Goal: Communication & Community: Answer question/provide support

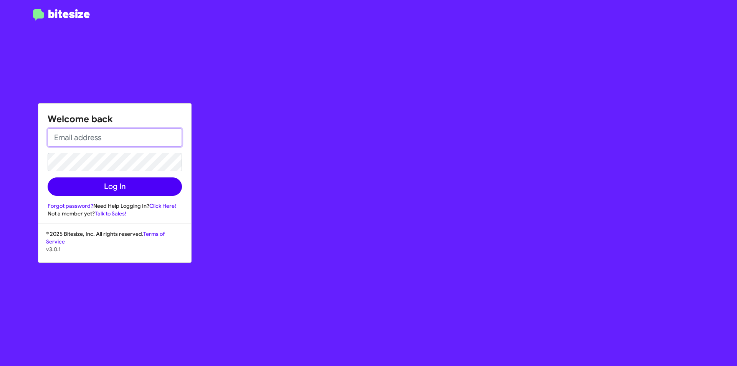
type input "[EMAIL_ADDRESS][DOMAIN_NAME]"
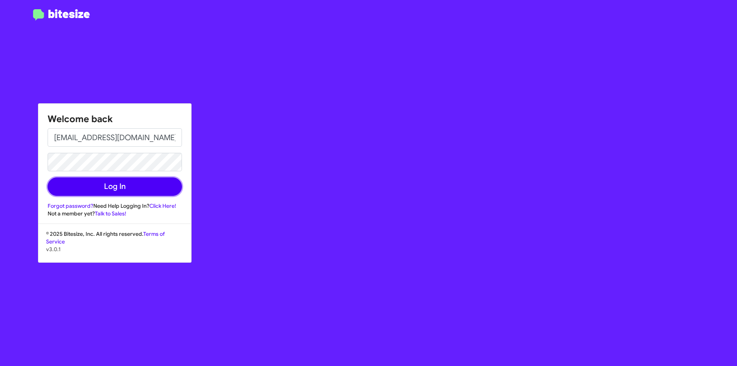
click at [100, 187] on button "Log In" at bounding box center [115, 186] width 134 height 18
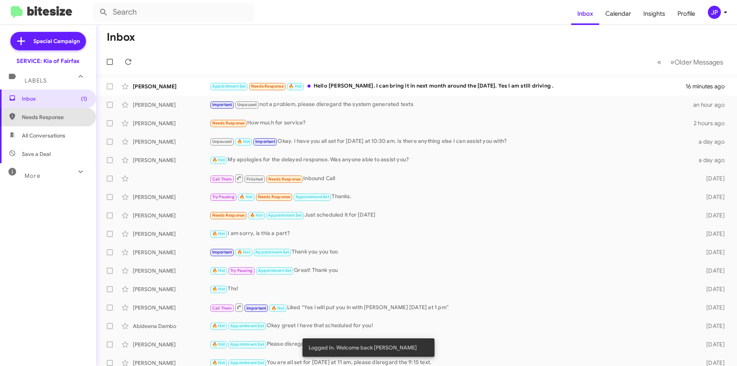
click at [66, 121] on span "Needs Response" at bounding box center [48, 117] width 96 height 18
type input "in:needs-response"
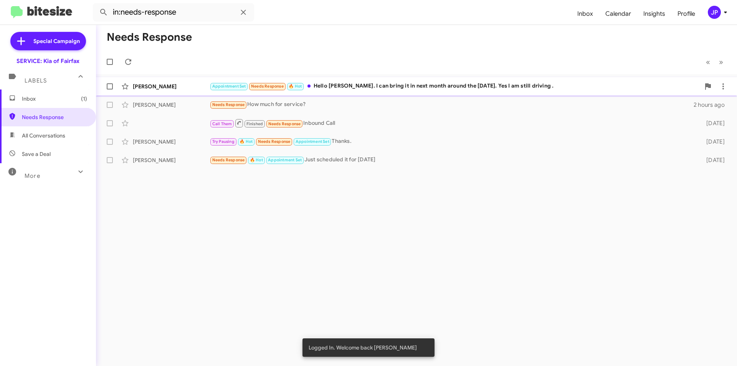
click at [410, 88] on div "Appointment Set Needs Response 🔥 Hot Hello [PERSON_NAME]. I can bring it in nex…" at bounding box center [455, 86] width 491 height 9
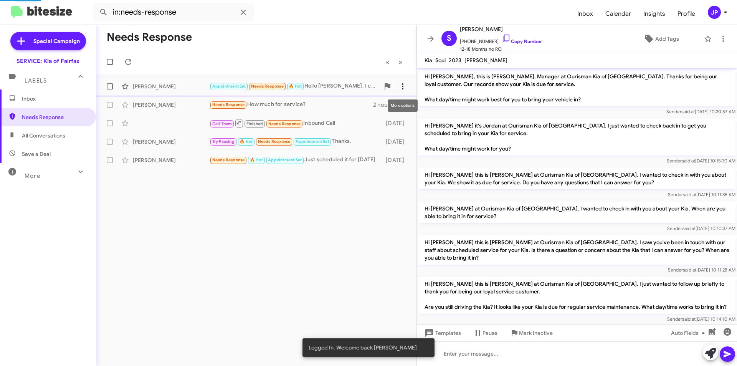
scroll to position [143, 0]
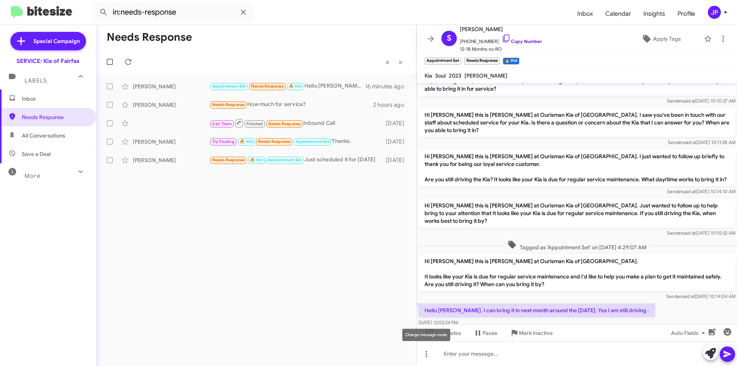
click at [424, 335] on div "Change message mode" at bounding box center [426, 335] width 48 height 12
click at [424, 328] on div at bounding box center [577, 337] width 320 height 19
click at [436, 332] on span "Templates" at bounding box center [442, 333] width 38 height 14
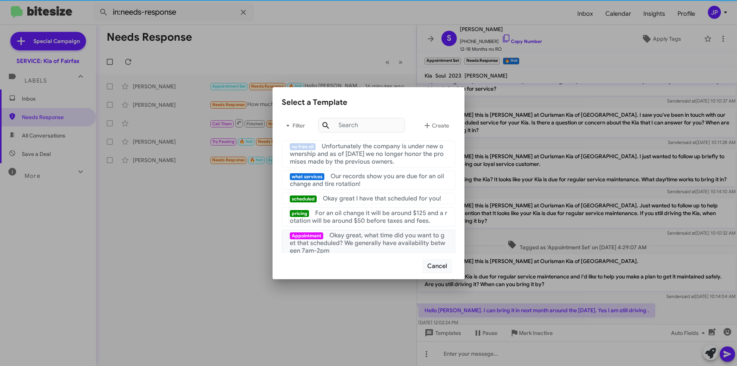
scroll to position [115, 0]
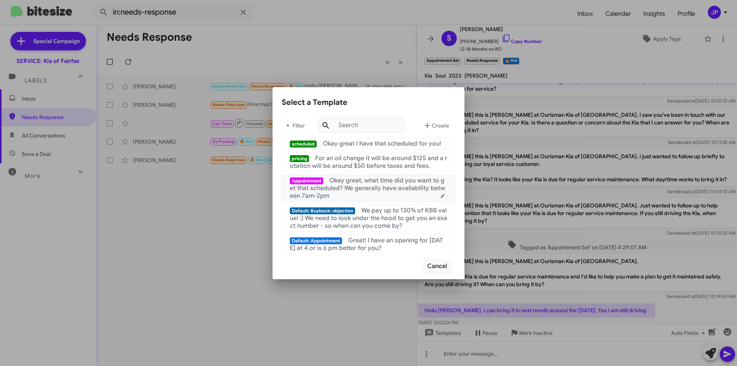
click at [345, 198] on span "Okay great, what time did you want to get that scheduled? We generally have ava…" at bounding box center [367, 188] width 155 height 23
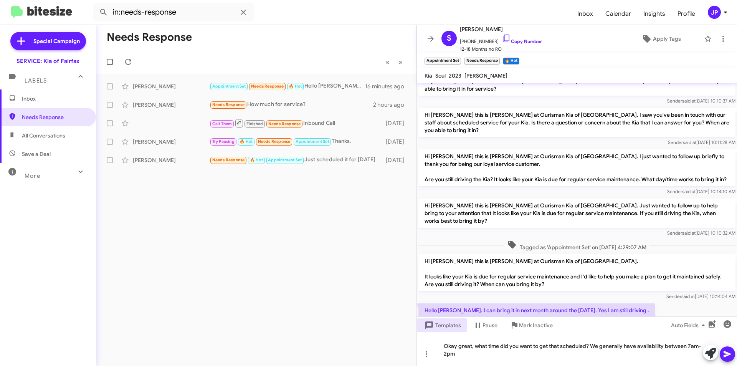
click at [731, 350] on icon at bounding box center [727, 353] width 9 height 9
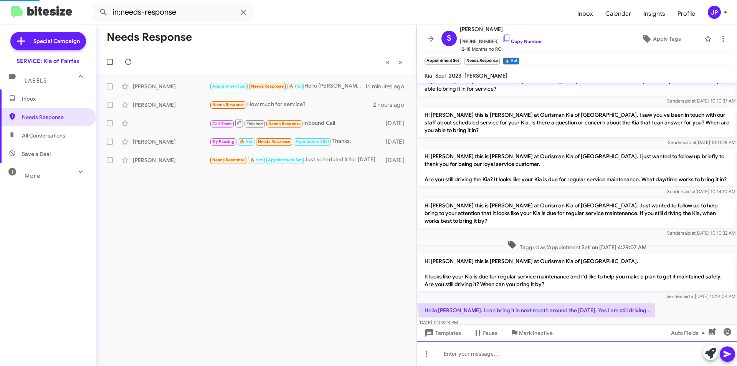
scroll to position [0, 0]
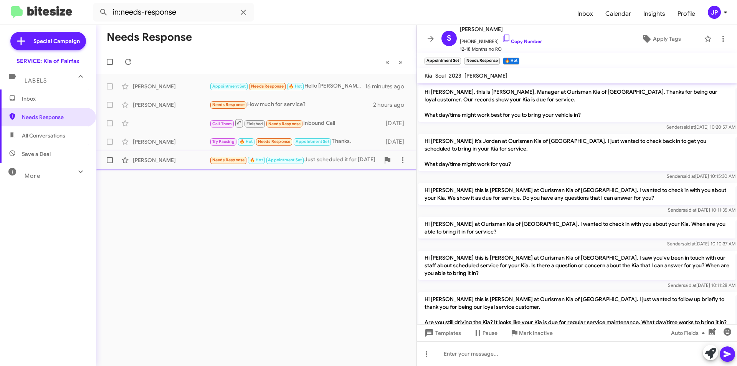
click at [316, 160] on div "Needs Response 🔥 Hot Appointment Set Just scheduled it for [DATE]" at bounding box center [295, 159] width 170 height 9
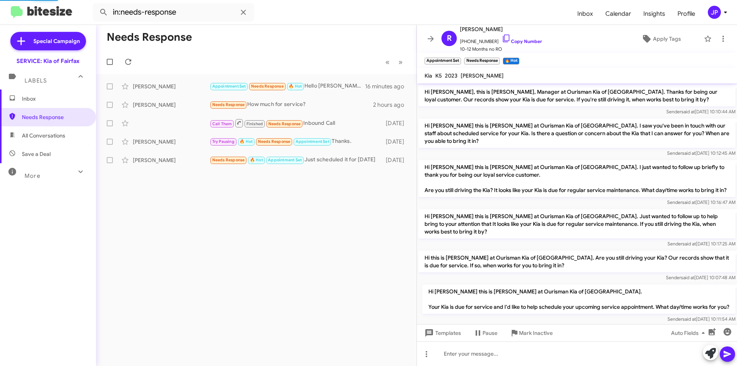
scroll to position [92, 0]
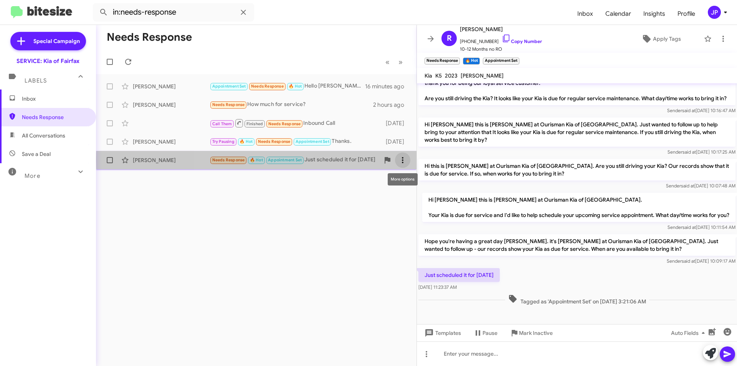
click at [400, 160] on icon at bounding box center [402, 159] width 9 height 9
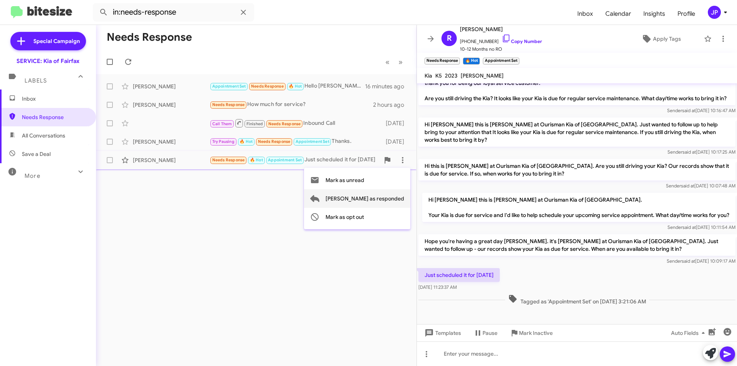
click at [372, 197] on span "[PERSON_NAME] as responded" at bounding box center [365, 198] width 79 height 18
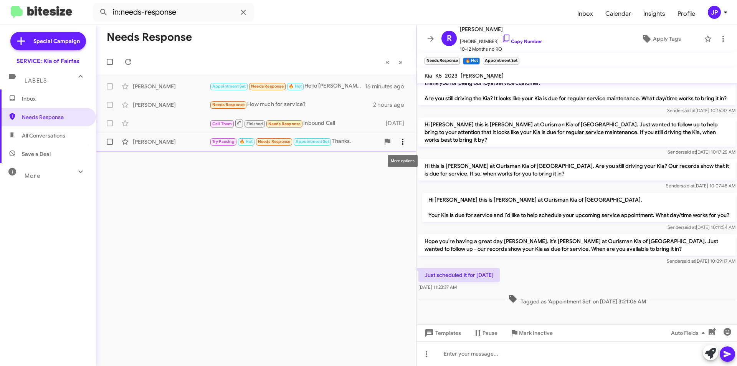
click at [402, 143] on icon at bounding box center [402, 141] width 9 height 9
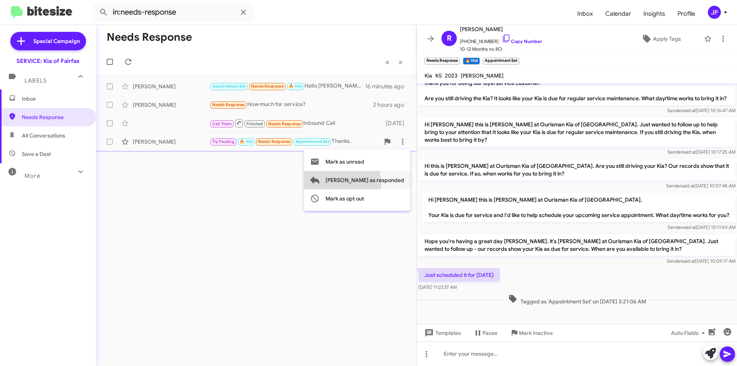
click at [366, 184] on span "[PERSON_NAME] as responded" at bounding box center [365, 180] width 79 height 18
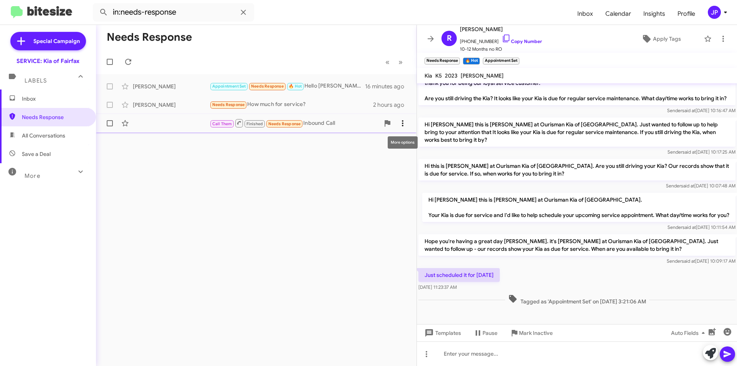
click at [401, 122] on icon at bounding box center [402, 123] width 9 height 9
click at [358, 162] on span "[PERSON_NAME] as responded" at bounding box center [365, 161] width 79 height 18
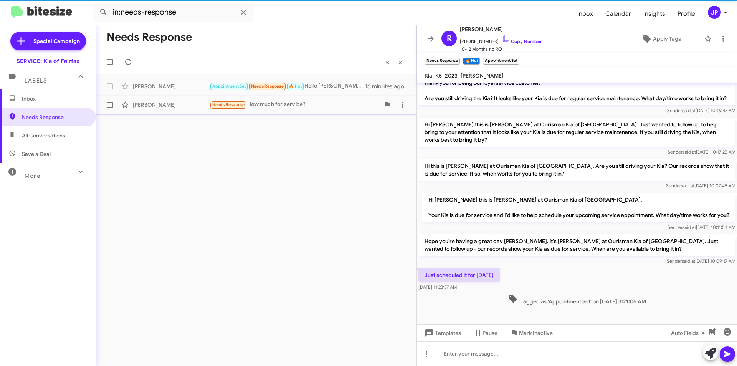
click at [317, 110] on div "[PERSON_NAME] Needs Response How much for service? 2 hours ago" at bounding box center [256, 104] width 308 height 15
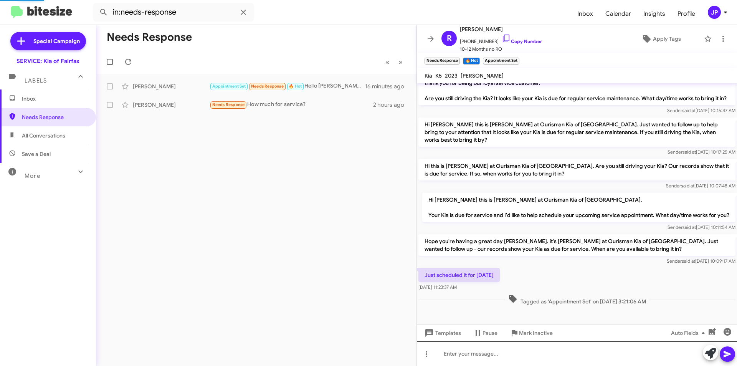
scroll to position [2, 0]
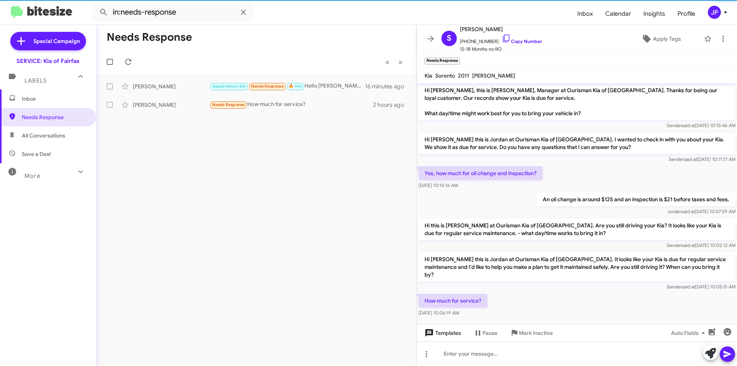
click at [434, 334] on span "Templates" at bounding box center [442, 333] width 38 height 14
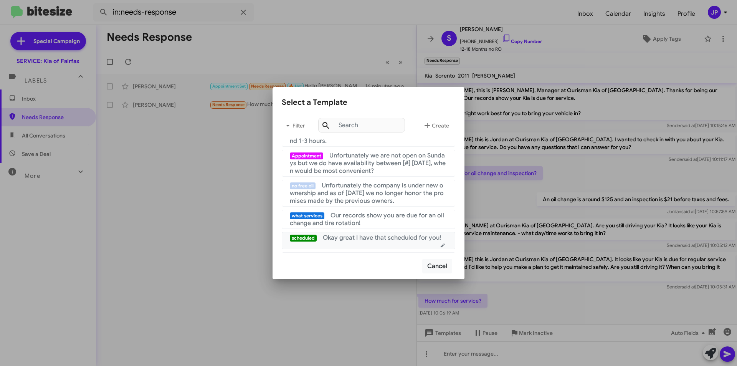
scroll to position [77, 0]
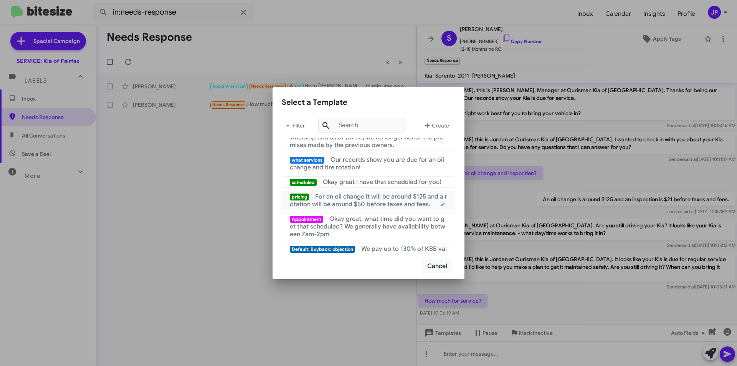
click at [356, 208] on span "For an oil change it will be around $125 and a rotation will be around $50 befo…" at bounding box center [368, 200] width 157 height 15
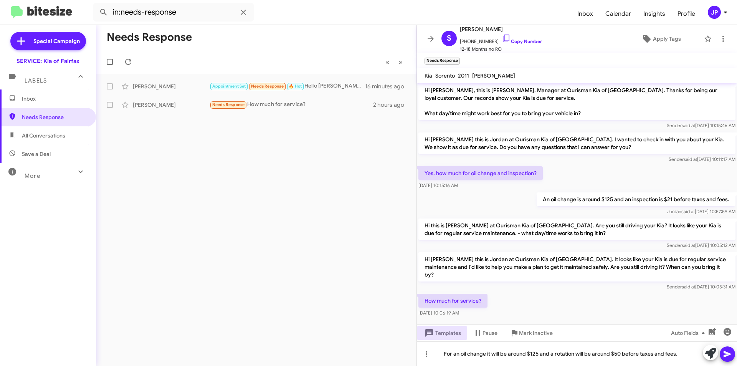
click at [731, 353] on icon at bounding box center [727, 353] width 9 height 9
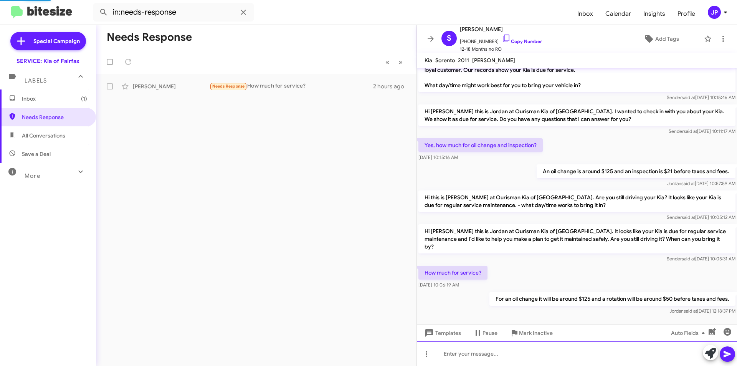
scroll to position [58, 0]
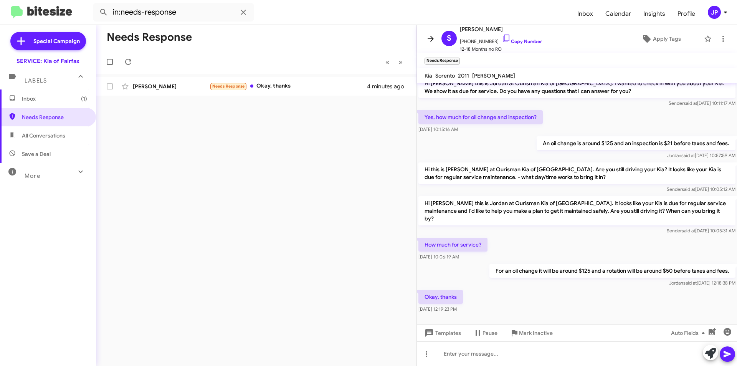
click at [428, 35] on icon at bounding box center [430, 38] width 9 height 9
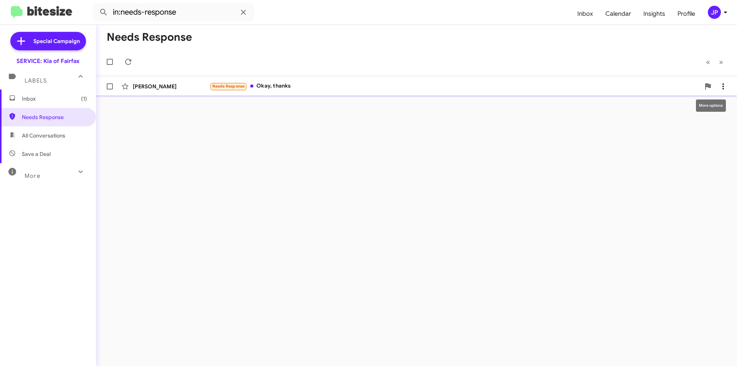
click at [724, 88] on icon at bounding box center [723, 86] width 9 height 9
click at [715, 127] on span "[PERSON_NAME] as responded" at bounding box center [685, 125] width 79 height 18
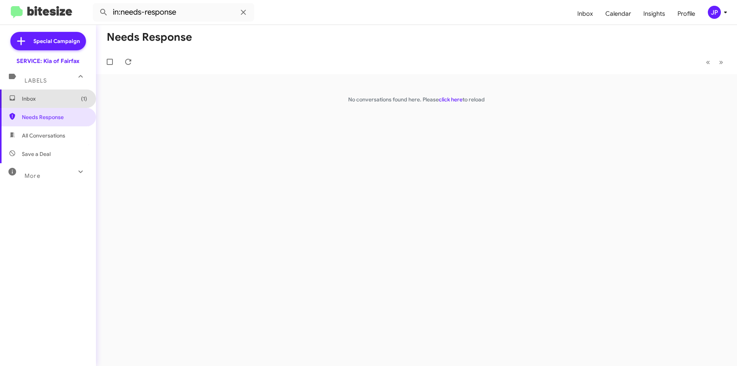
click at [61, 99] on span "Inbox (1)" at bounding box center [54, 99] width 65 height 8
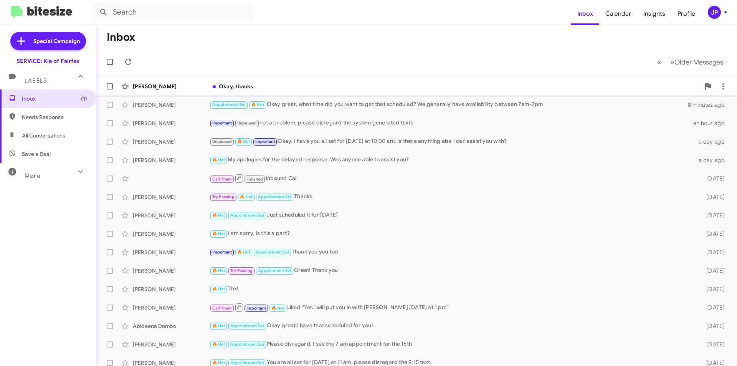
click at [133, 84] on div "[PERSON_NAME]" at bounding box center [171, 87] width 77 height 8
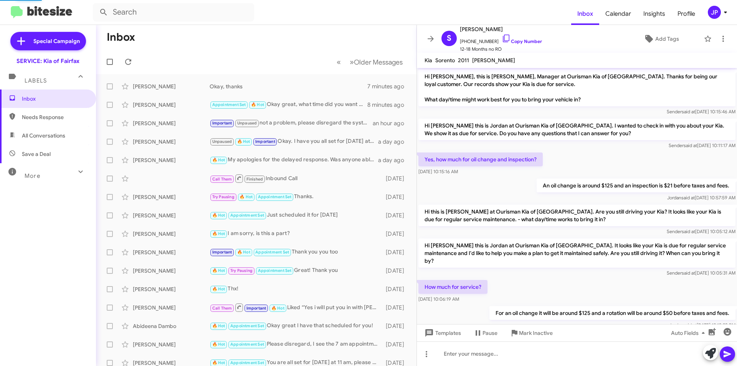
scroll to position [42, 0]
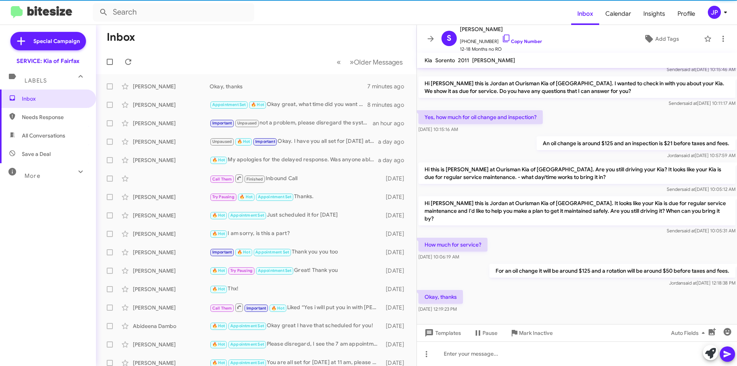
click at [26, 114] on span "Needs Response" at bounding box center [54, 117] width 65 height 8
type input "in:needs-response"
